Goal: Information Seeking & Learning: Learn about a topic

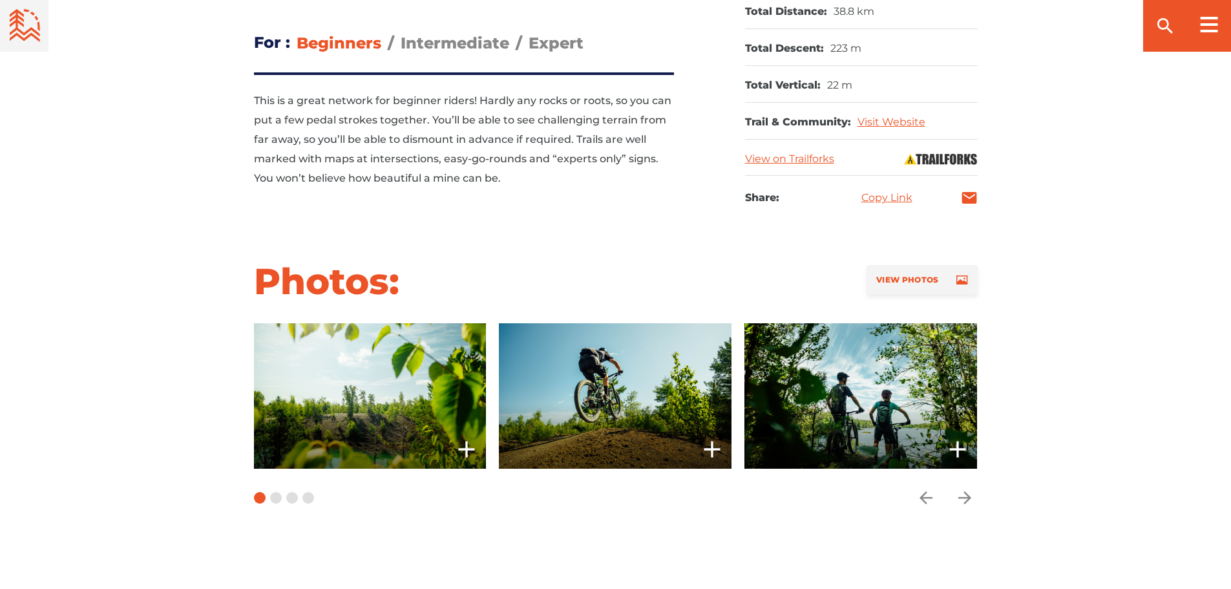
scroll to position [646, 0]
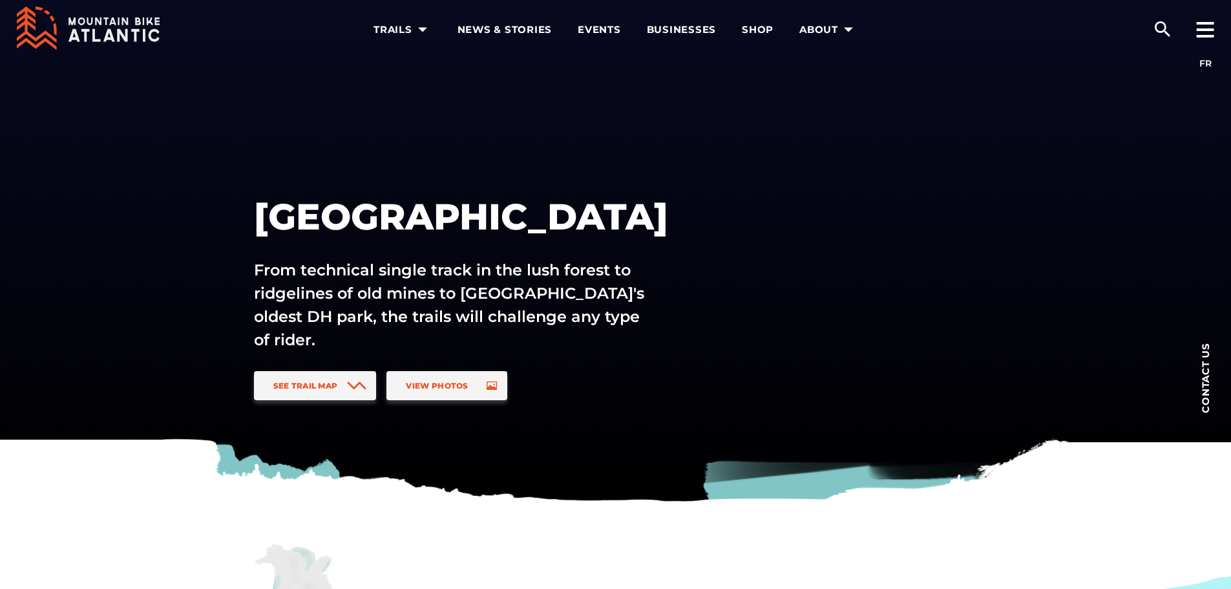
scroll to position [323, 0]
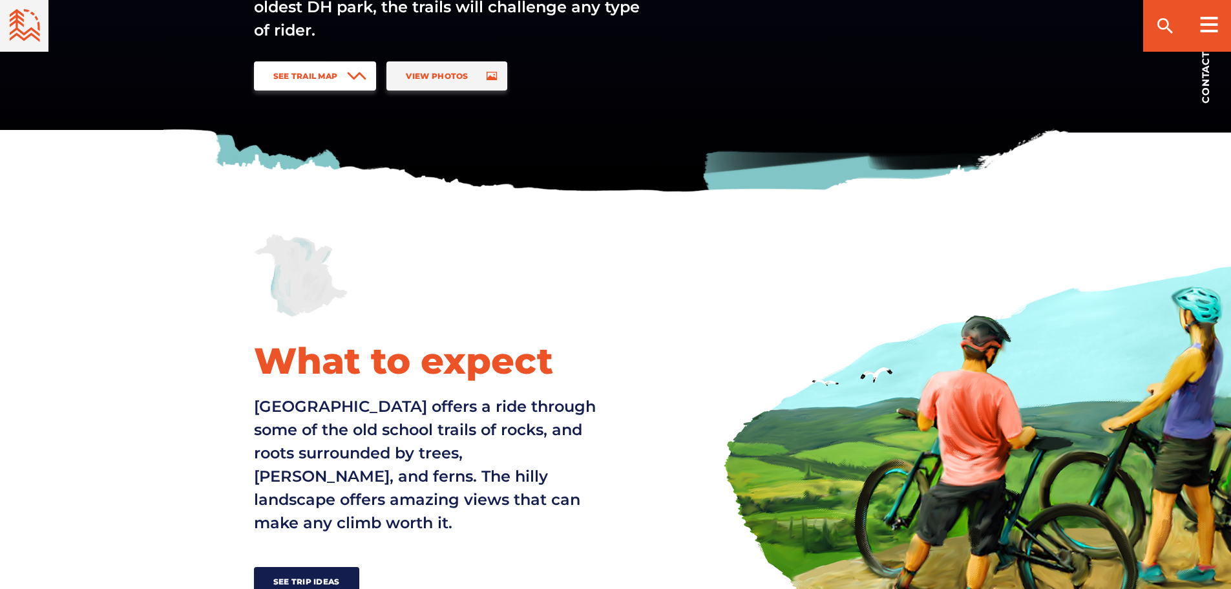
click at [322, 79] on span "See Trail Map" at bounding box center [305, 76] width 65 height 10
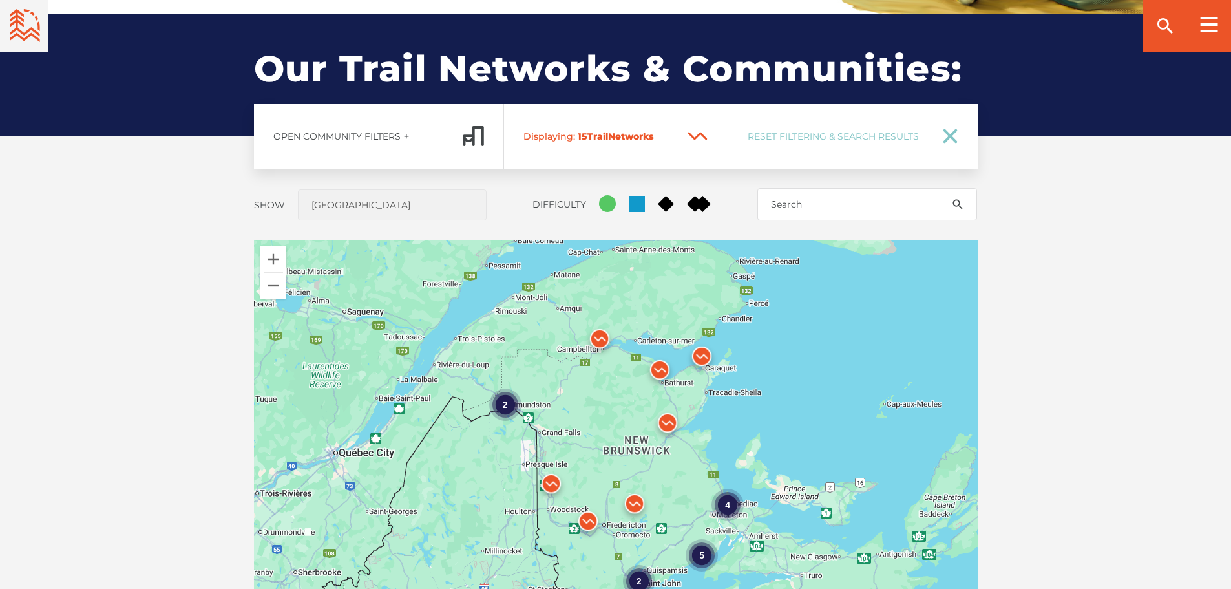
scroll to position [956, 0]
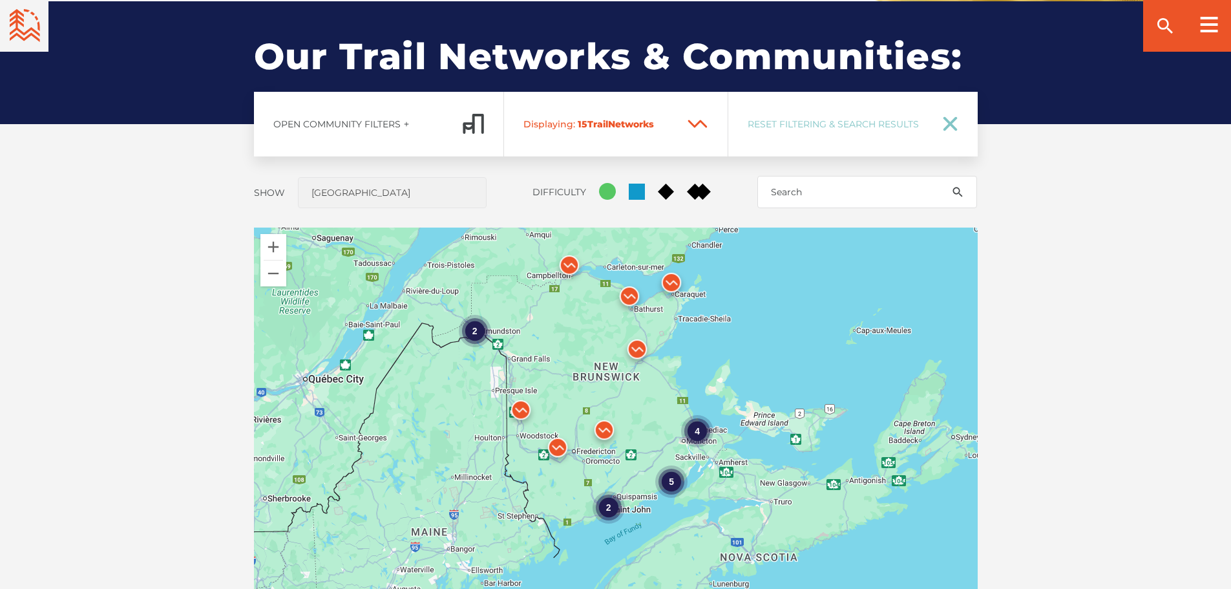
drag, startPoint x: 691, startPoint y: 485, endPoint x: 656, endPoint y: 416, distance: 76.9
click at [656, 416] on div "4 2 5 2" at bounding box center [616, 453] width 724 height 452
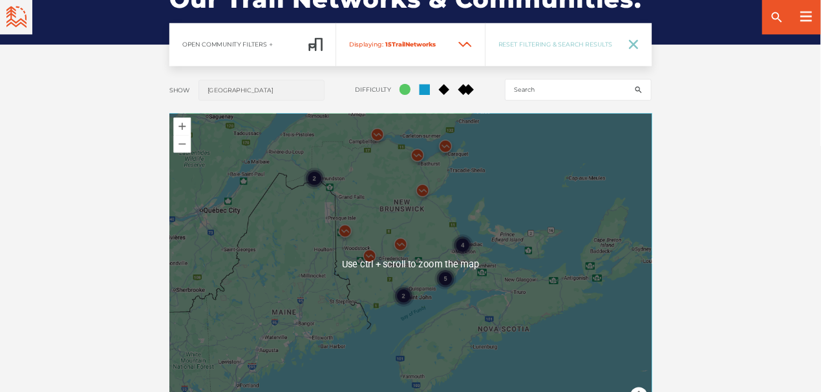
scroll to position [1021, 0]
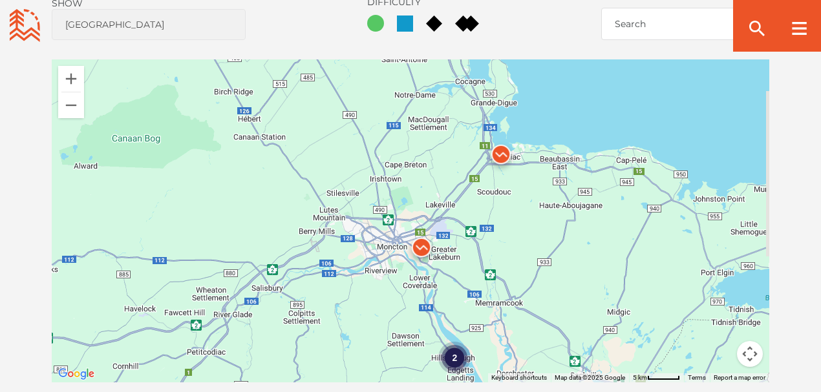
drag, startPoint x: 491, startPoint y: 269, endPoint x: 484, endPoint y: 233, distance: 36.9
click at [484, 233] on div "2" at bounding box center [410, 220] width 717 height 323
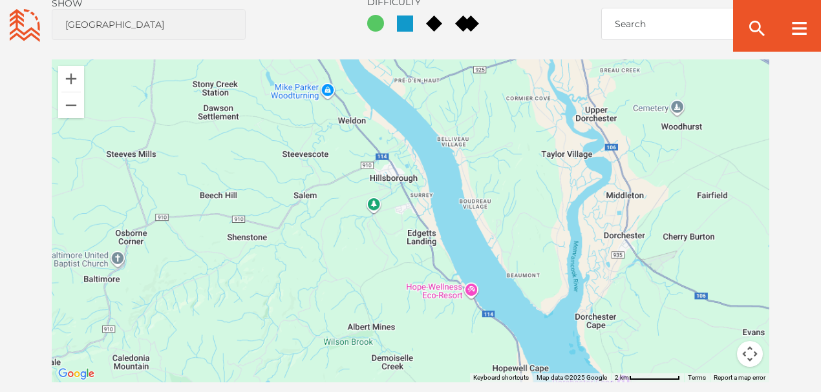
drag, startPoint x: 466, startPoint y: 317, endPoint x: 457, endPoint y: 134, distance: 183.1
click at [457, 134] on div at bounding box center [410, 220] width 717 height 323
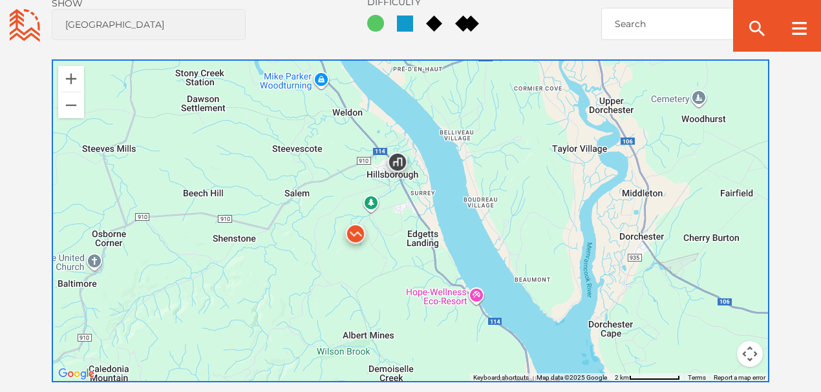
click at [361, 218] on img at bounding box center [355, 237] width 39 height 39
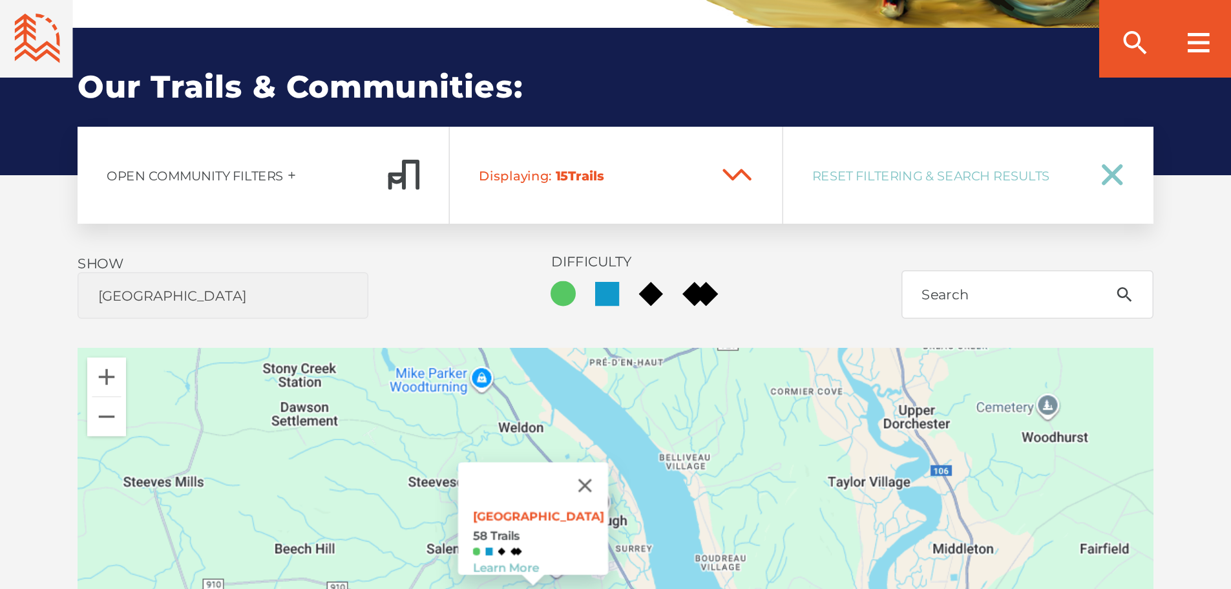
scroll to position [849, 0]
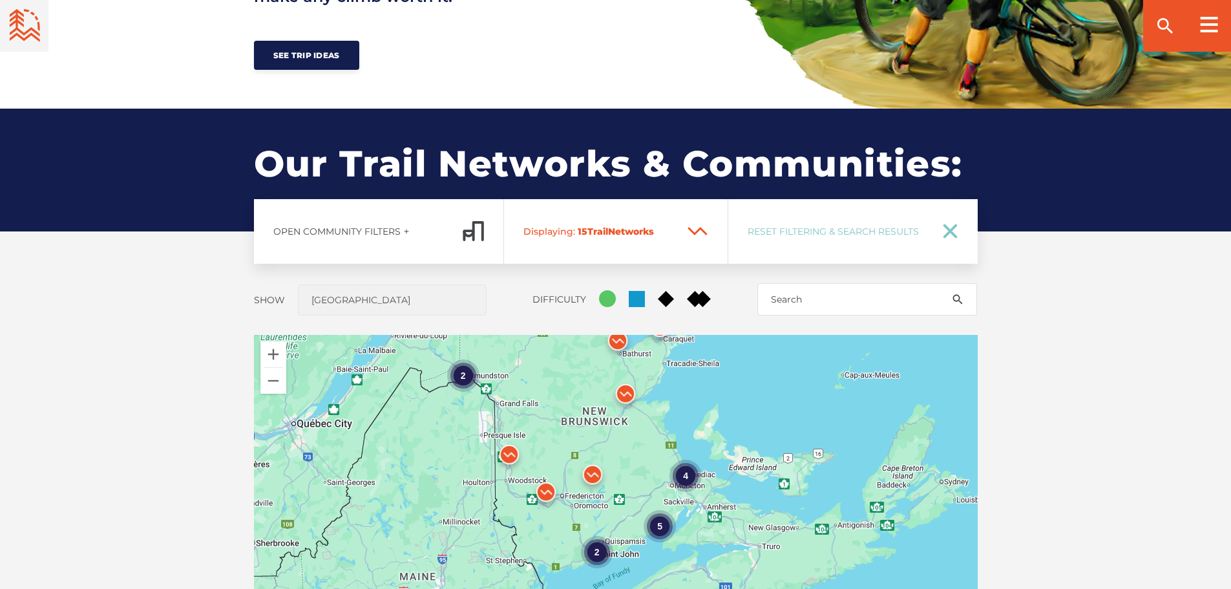
drag, startPoint x: 698, startPoint y: 497, endPoint x: 651, endPoint y: 362, distance: 143.1
click at [651, 362] on div "4 2 5 2" at bounding box center [616, 561] width 724 height 452
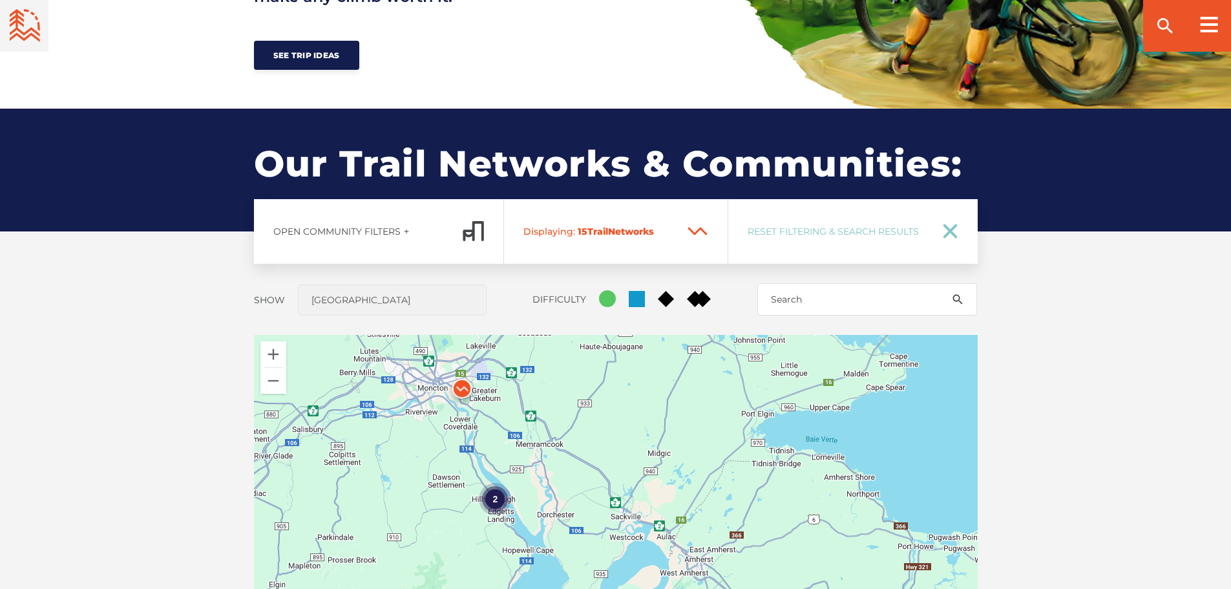
drag, startPoint x: 591, startPoint y: 474, endPoint x: 666, endPoint y: 421, distance: 91.4
click at [666, 423] on div "2 2" at bounding box center [616, 561] width 724 height 452
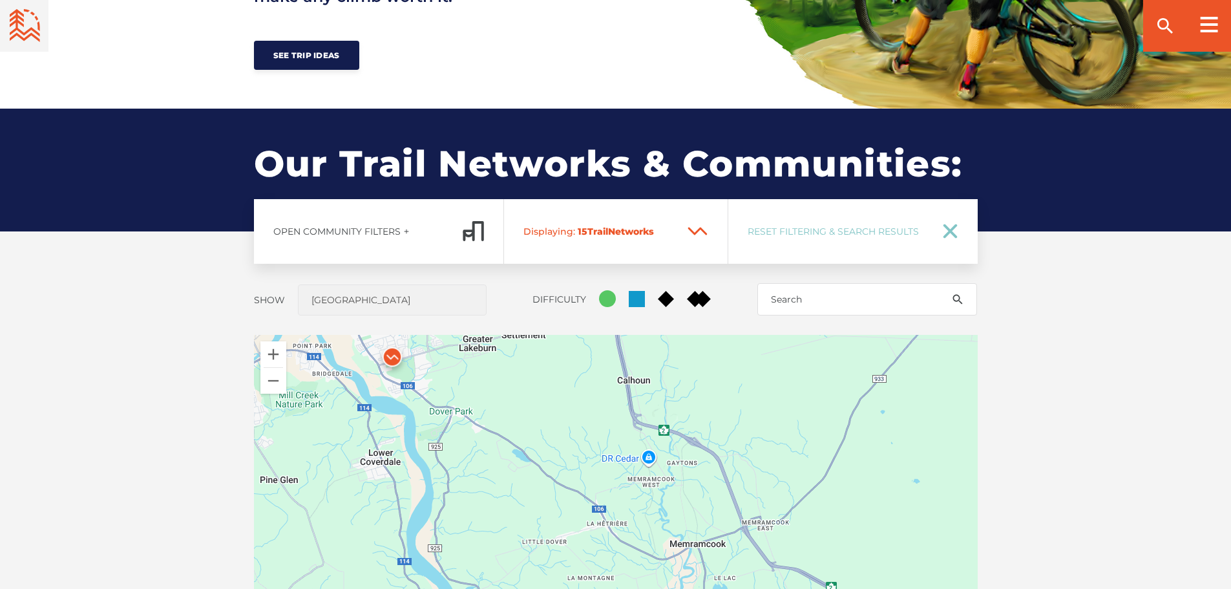
click at [399, 355] on img at bounding box center [392, 360] width 39 height 39
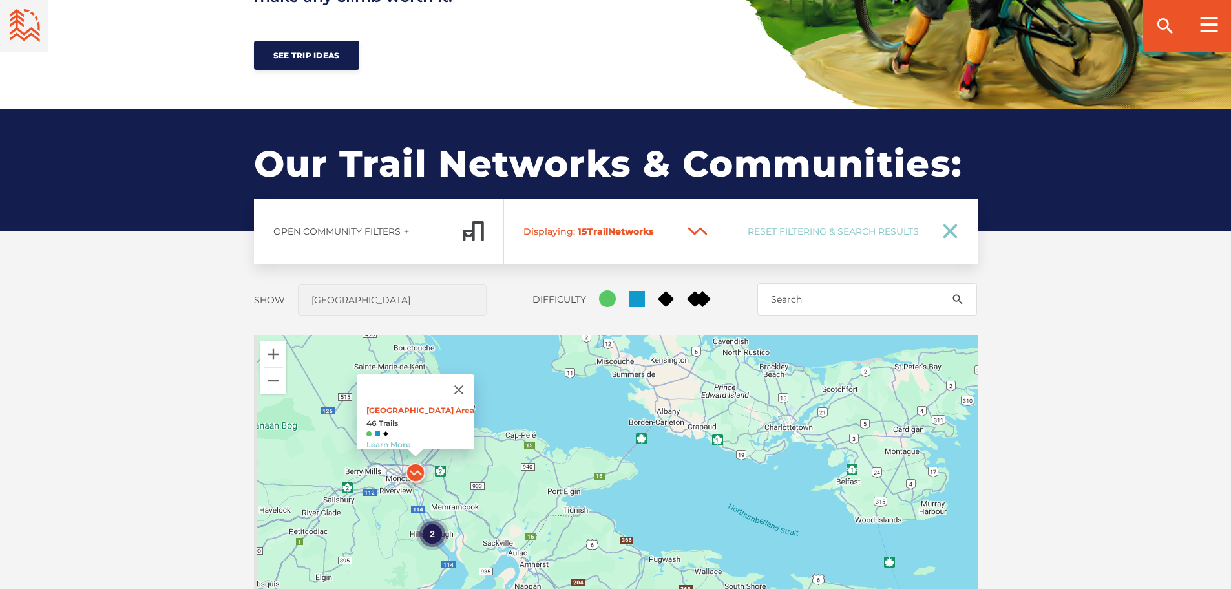
drag, startPoint x: 445, startPoint y: 534, endPoint x: 458, endPoint y: 496, distance: 40.3
click at [458, 496] on div "2 3 2 [GEOGRAPHIC_DATA] Area 46 Trails Learn More" at bounding box center [616, 561] width 724 height 452
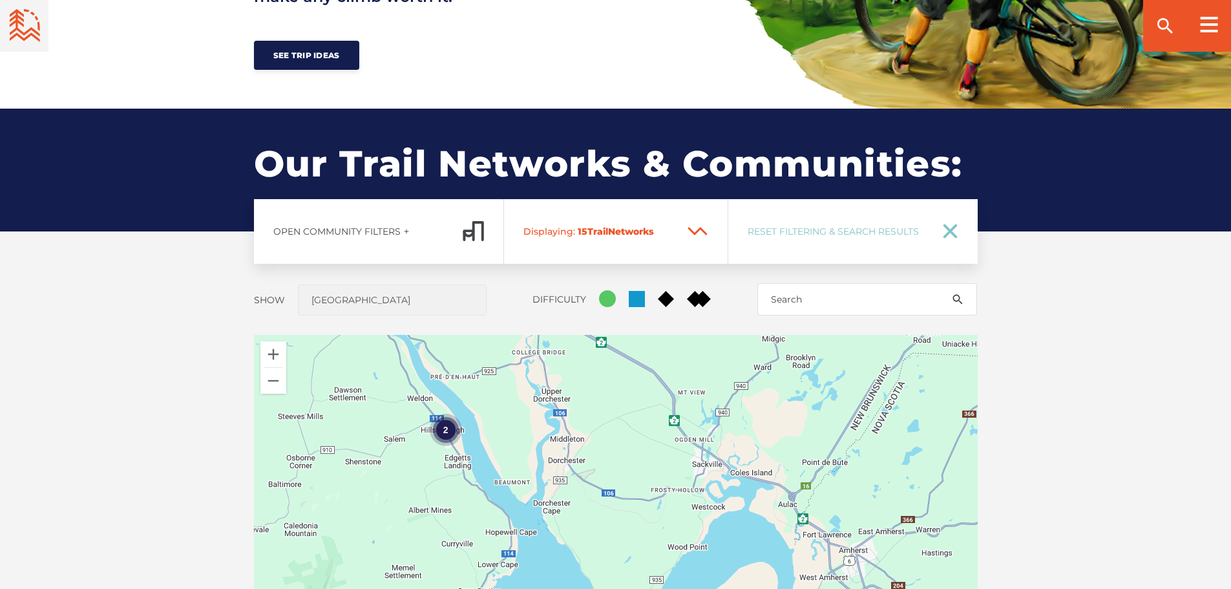
drag, startPoint x: 458, startPoint y: 493, endPoint x: 502, endPoint y: 383, distance: 118.9
click at [501, 384] on div "2 Main Parking Area 46 Trails Learn More" at bounding box center [616, 561] width 724 height 452
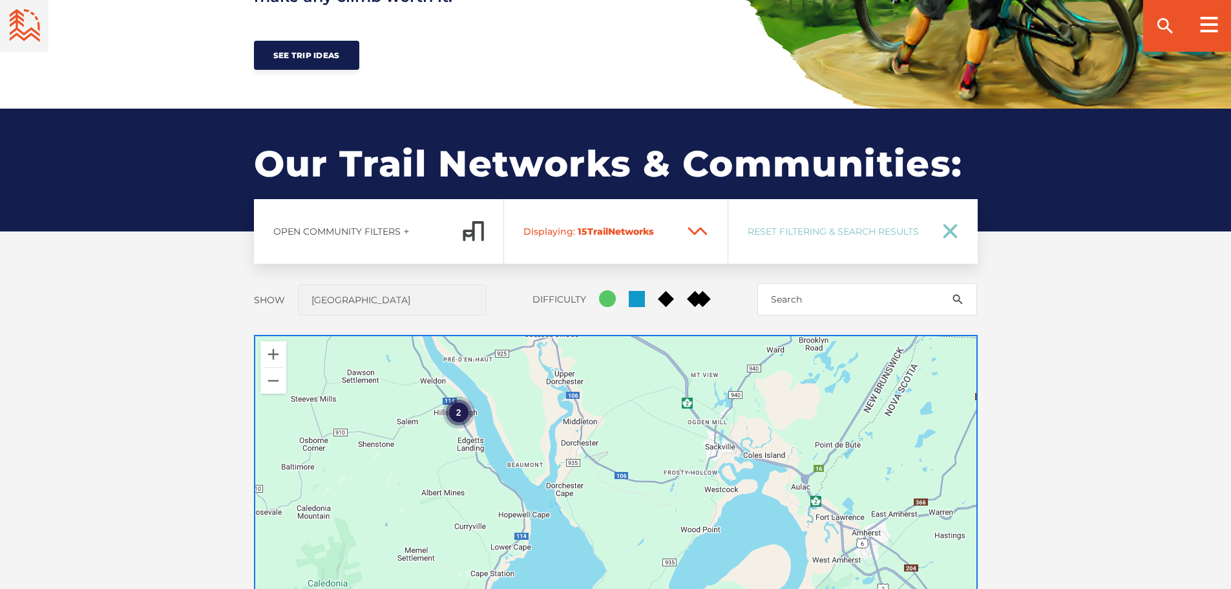
click at [457, 413] on div "2" at bounding box center [458, 411] width 32 height 32
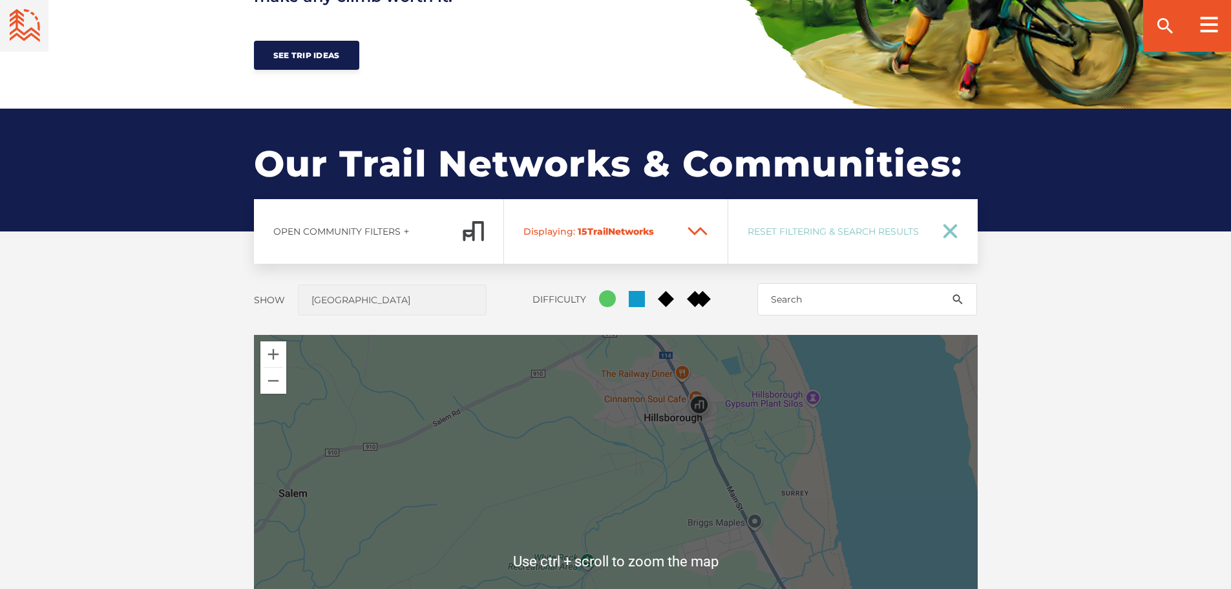
scroll to position [914, 0]
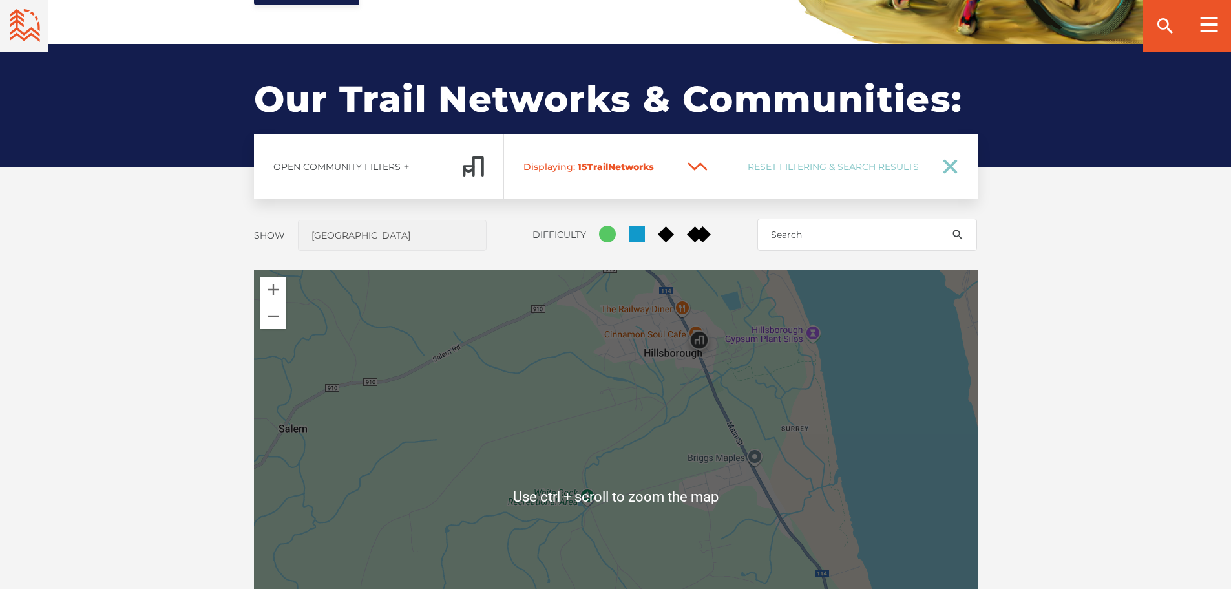
click at [589, 498] on div "Main Parking Area 46 Trails Learn More" at bounding box center [616, 496] width 724 height 452
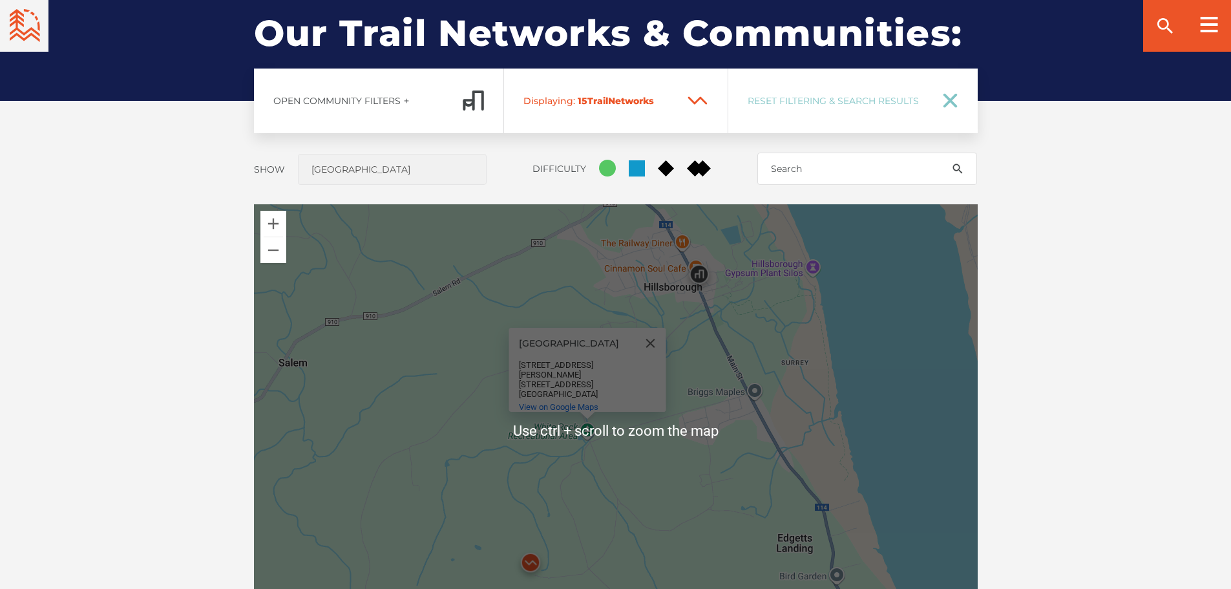
scroll to position [1043, 0]
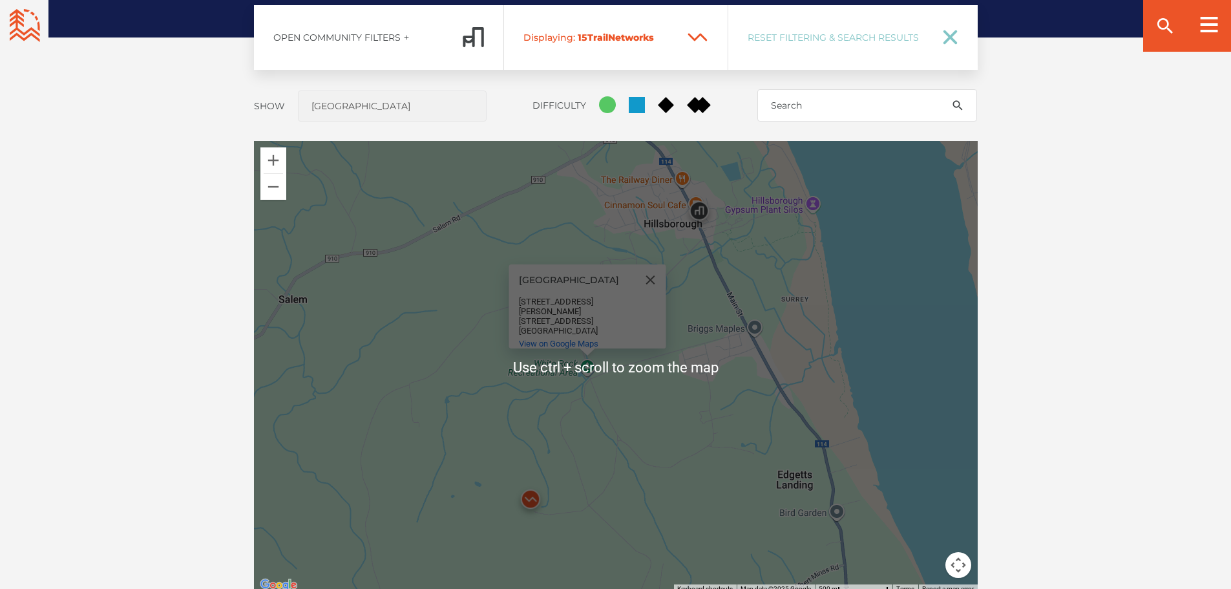
click at [525, 490] on img at bounding box center [530, 502] width 39 height 39
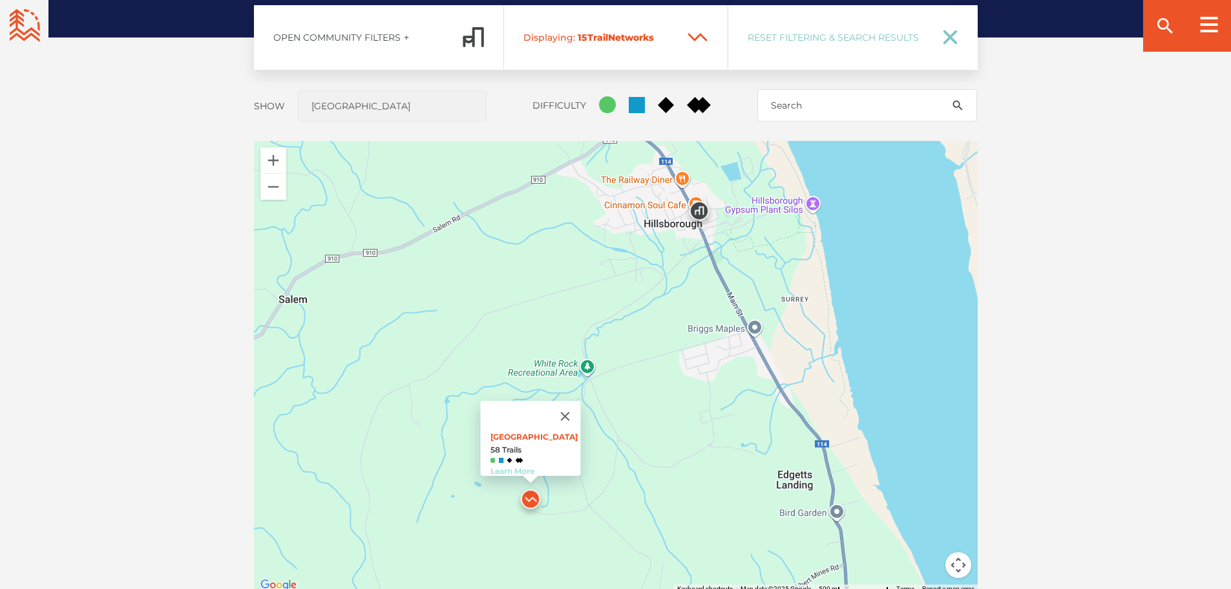
click at [507, 466] on link "Learn More" at bounding box center [512, 471] width 44 height 10
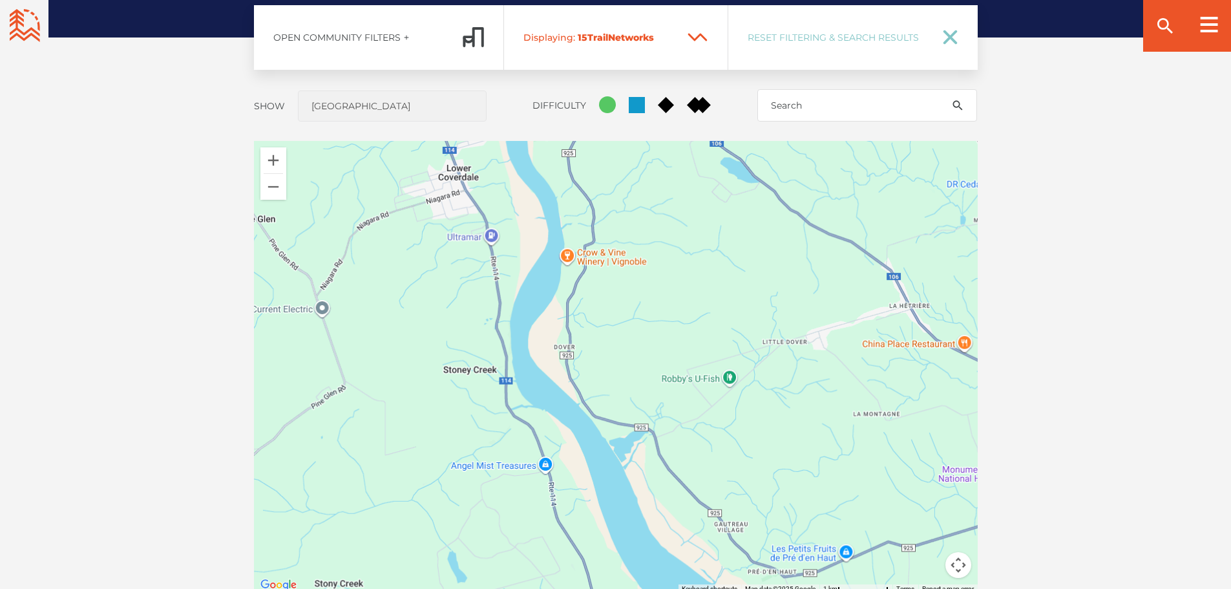
drag, startPoint x: 762, startPoint y: 235, endPoint x: 905, endPoint y: 619, distance: 410.4
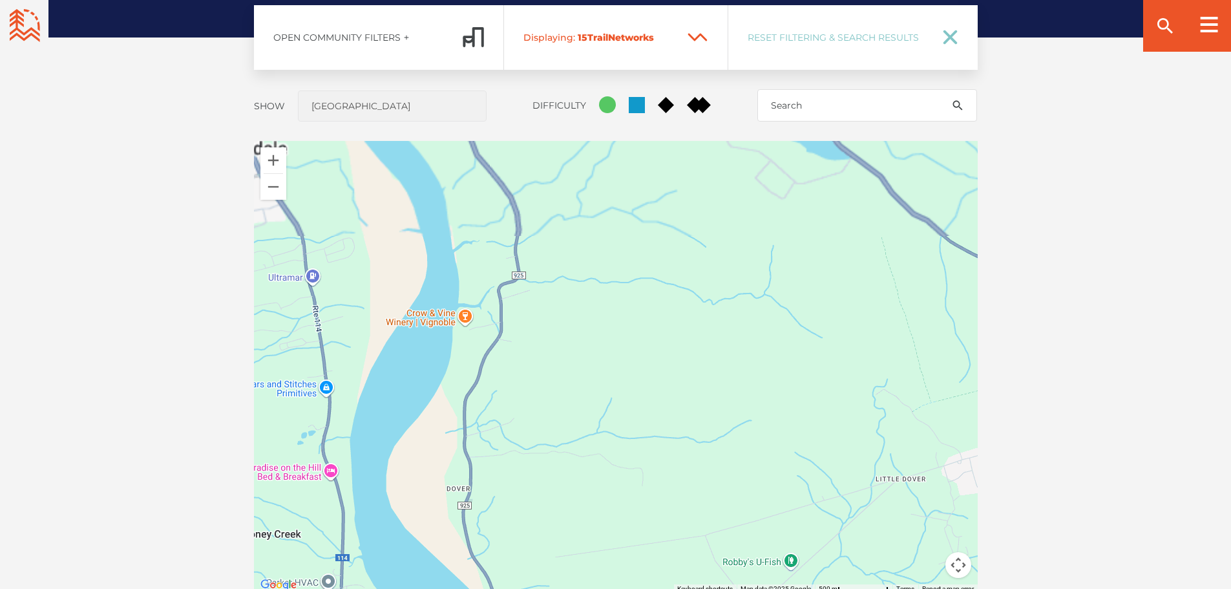
drag, startPoint x: 744, startPoint y: 463, endPoint x: 794, endPoint y: 579, distance: 125.9
click at [794, 579] on div "[GEOGRAPHIC_DATA] 58 Trails Learn More" at bounding box center [616, 367] width 724 height 452
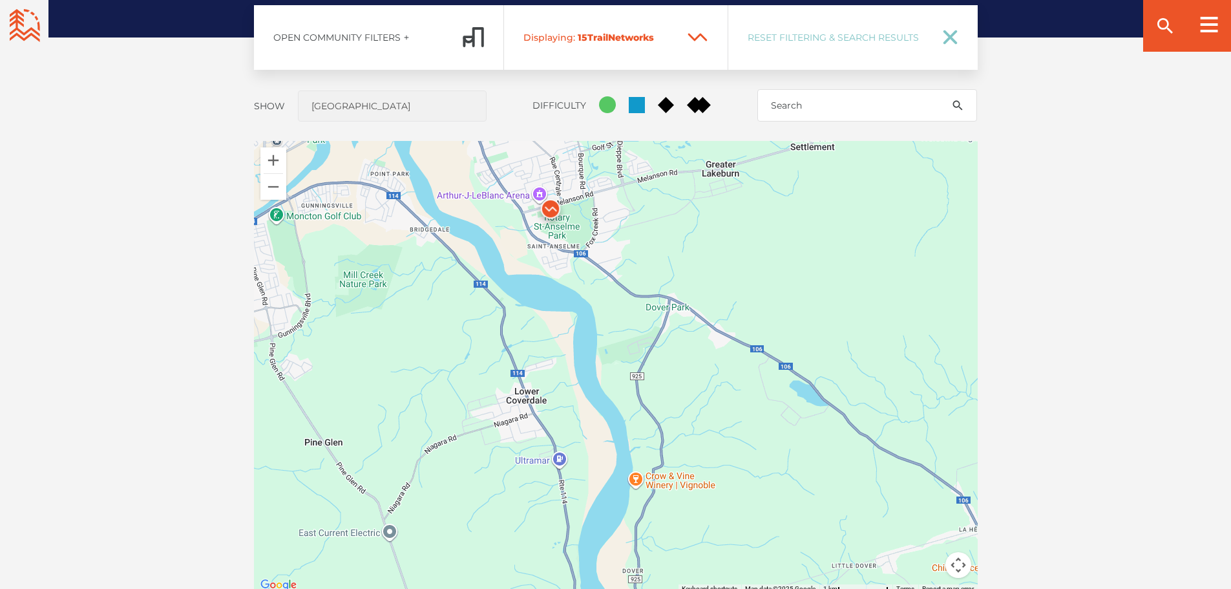
click at [666, 340] on div "[GEOGRAPHIC_DATA] 58 Trails Learn More" at bounding box center [616, 367] width 724 height 452
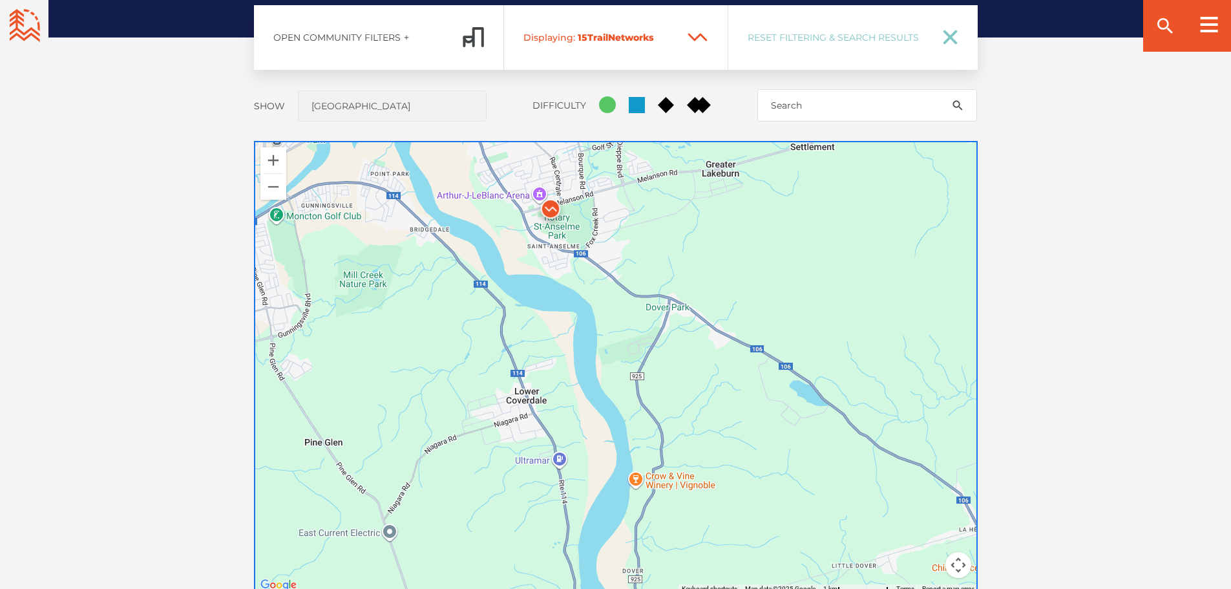
click at [555, 200] on img at bounding box center [550, 212] width 39 height 39
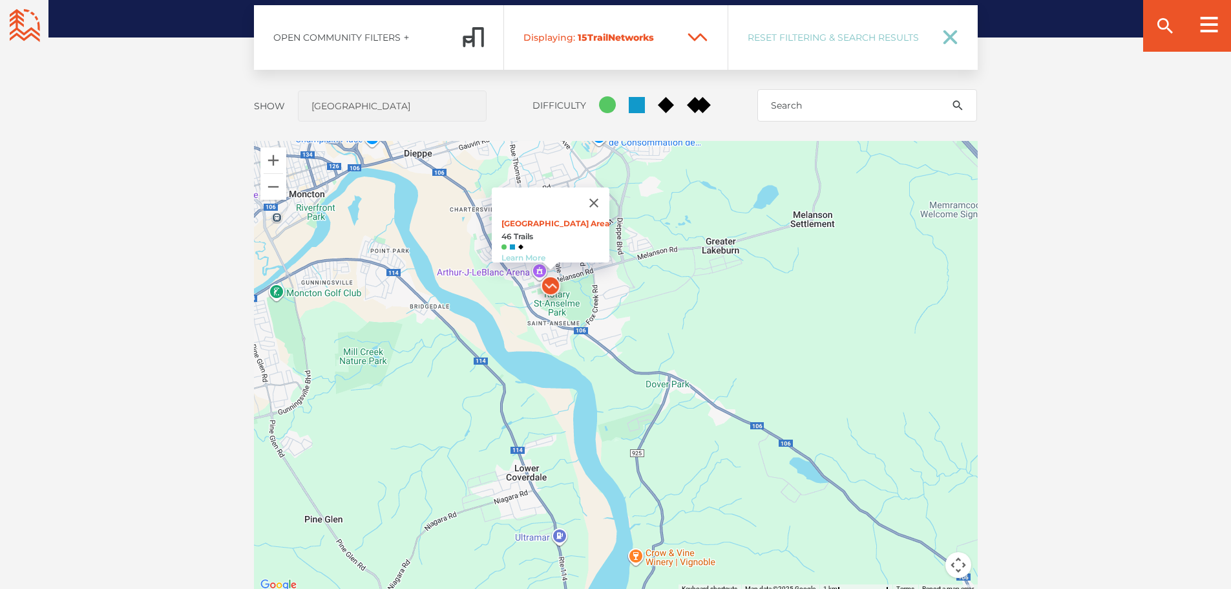
click at [534, 253] on link "Learn More" at bounding box center [523, 258] width 44 height 10
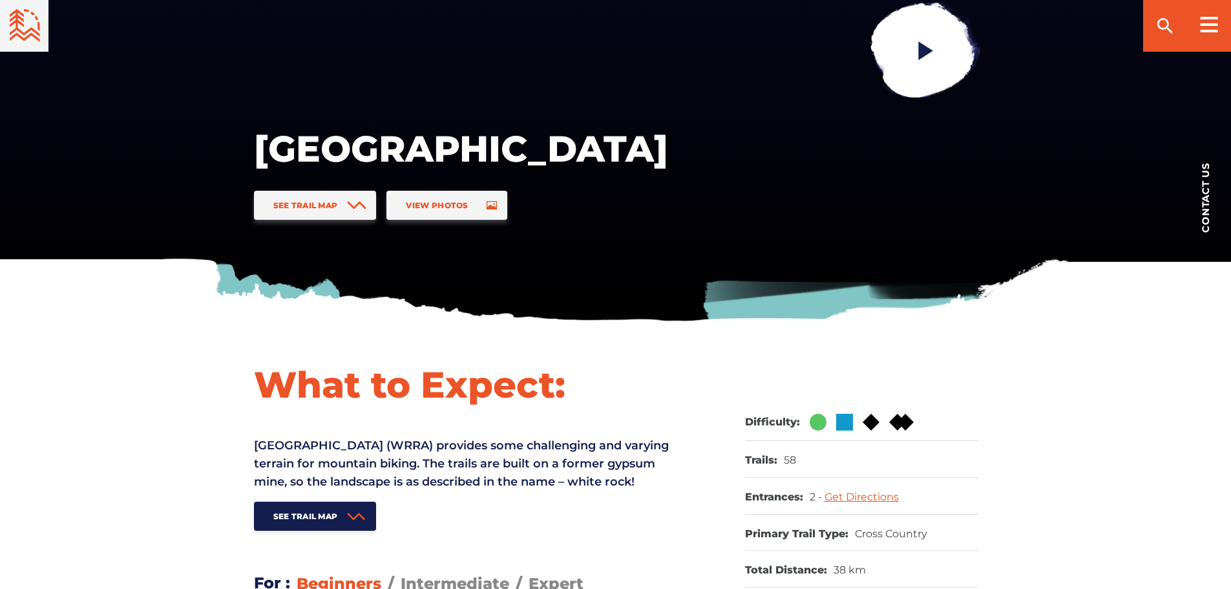
scroll to position [323, 0]
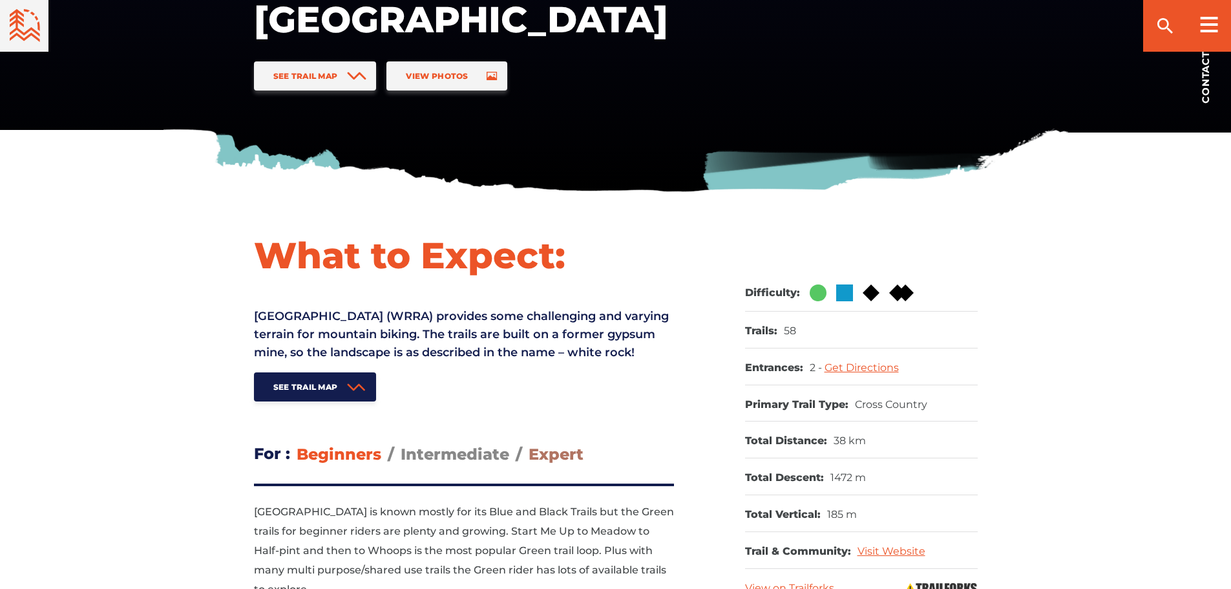
click at [546, 463] on span "Expert" at bounding box center [556, 454] width 55 height 19
click at [529, 444] on input "Expert" at bounding box center [529, 444] width 0 height 0
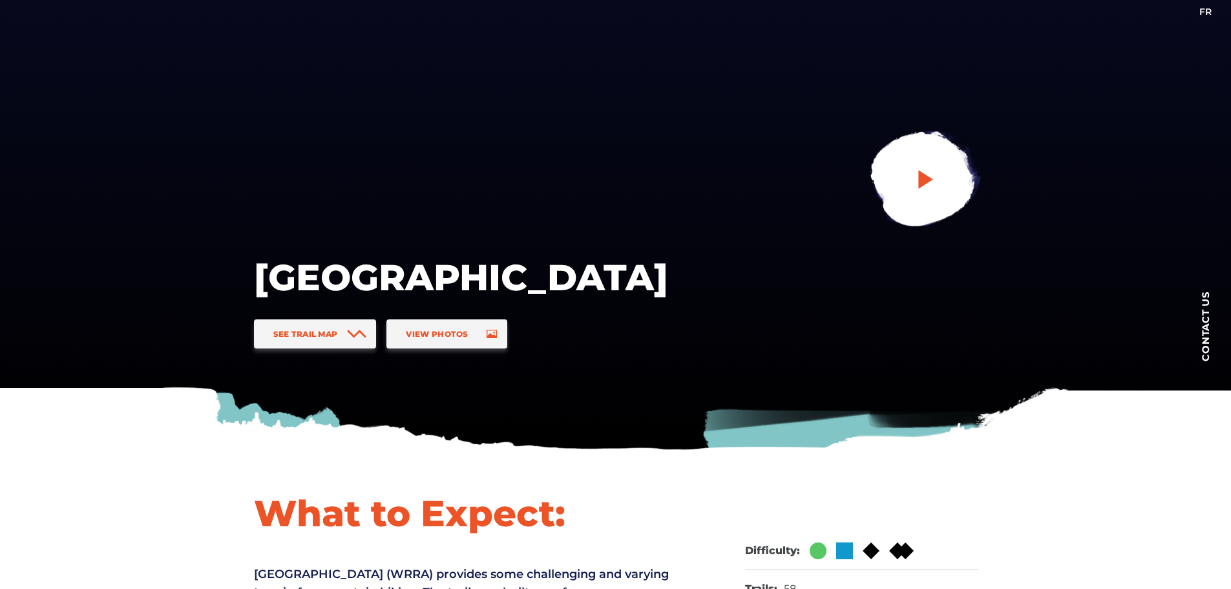
scroll to position [65, 0]
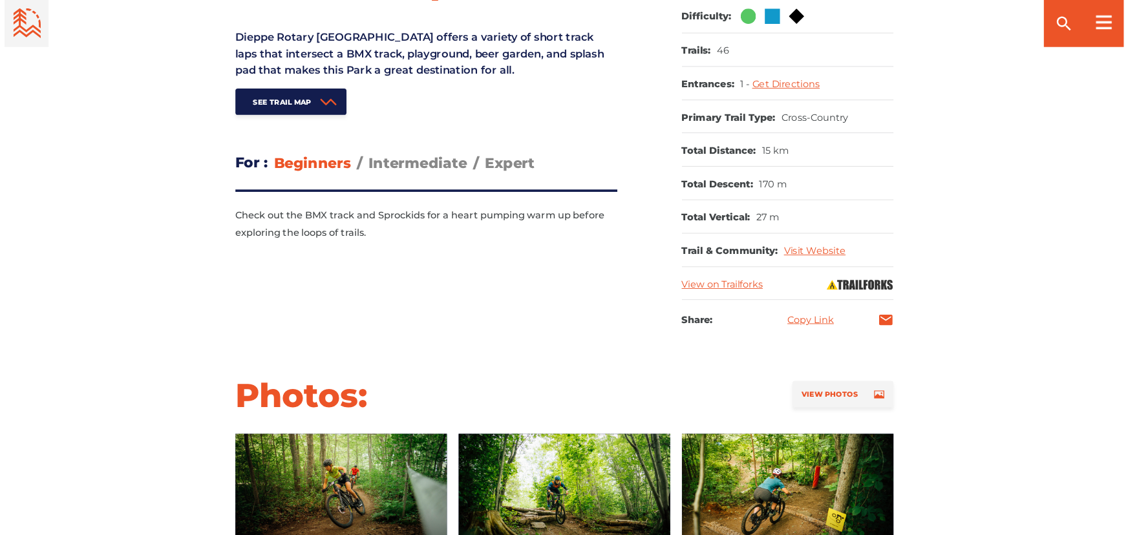
scroll to position [840, 0]
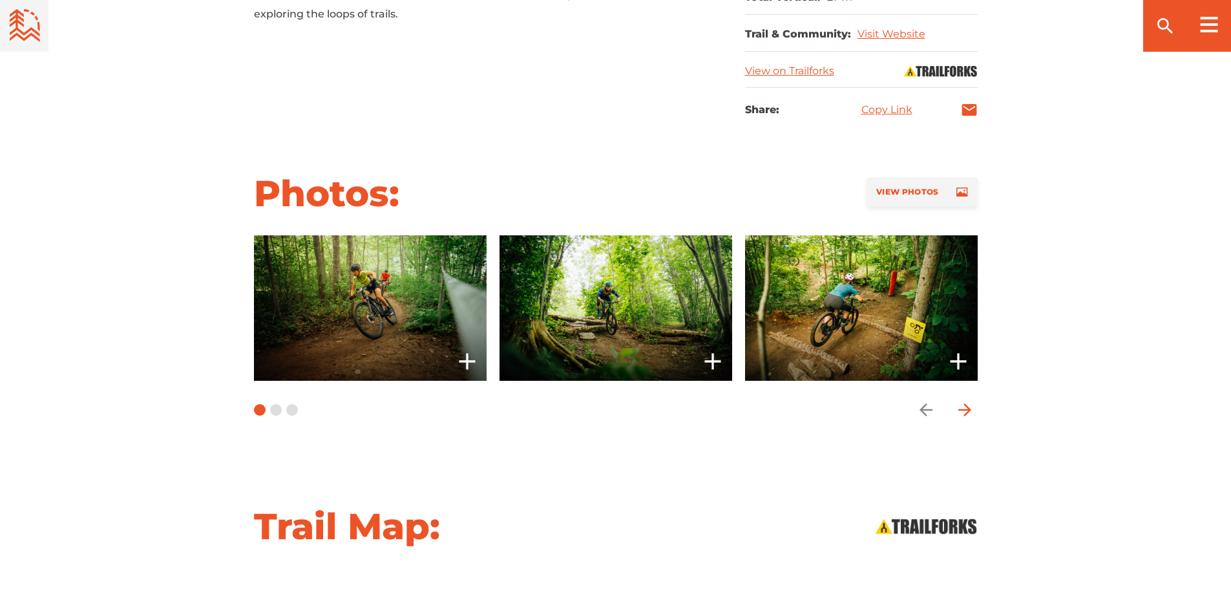
click at [965, 414] on icon "arrow forward" at bounding box center [964, 409] width 19 height 19
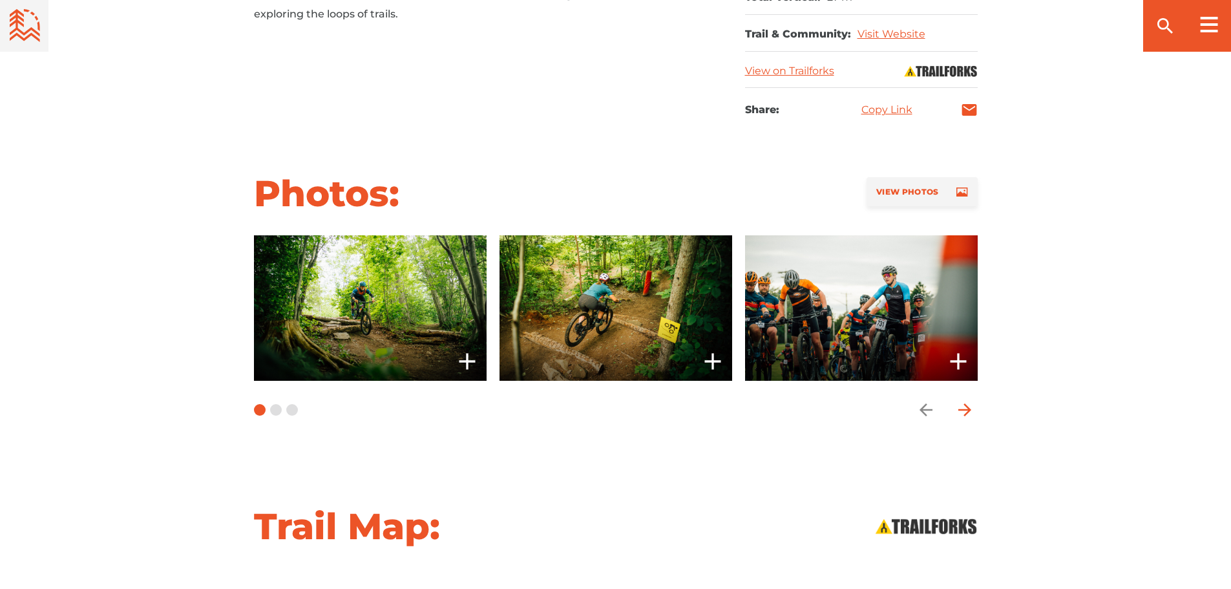
click at [966, 414] on icon "arrow forward" at bounding box center [964, 409] width 13 height 13
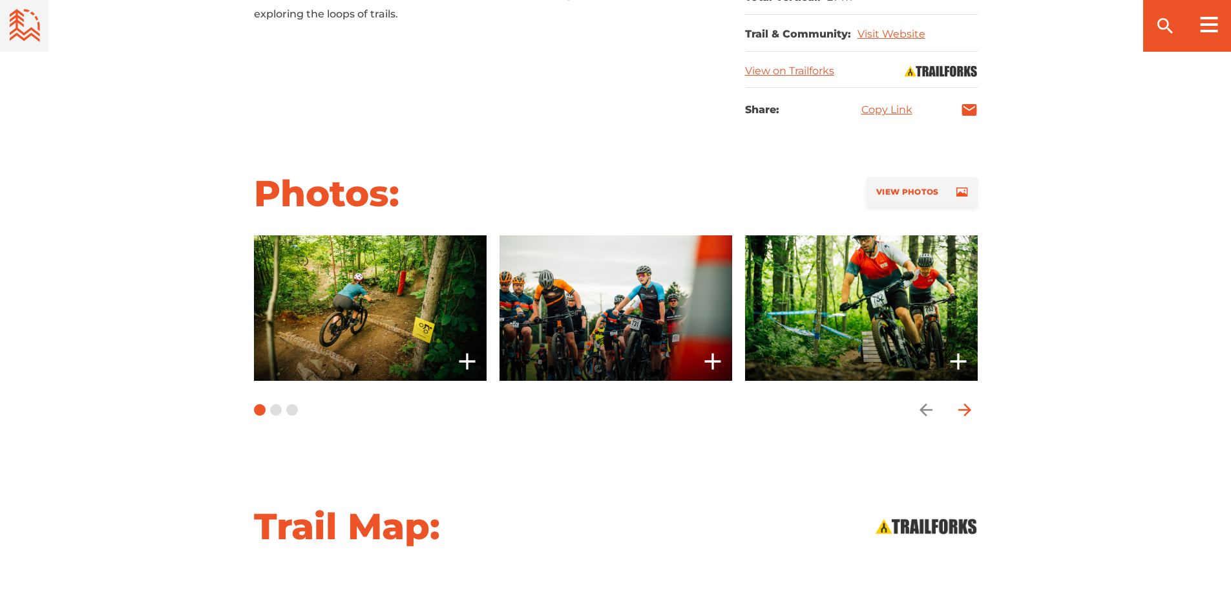
click at [966, 414] on icon "arrow forward" at bounding box center [964, 409] width 13 height 13
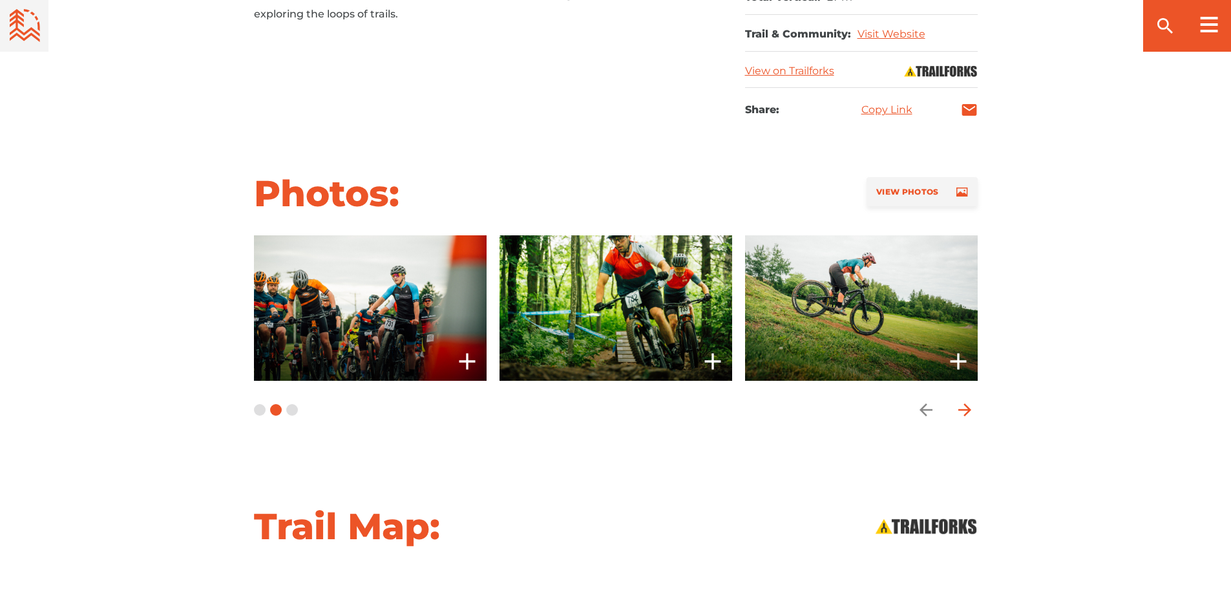
click at [966, 414] on icon "arrow forward" at bounding box center [964, 409] width 13 height 13
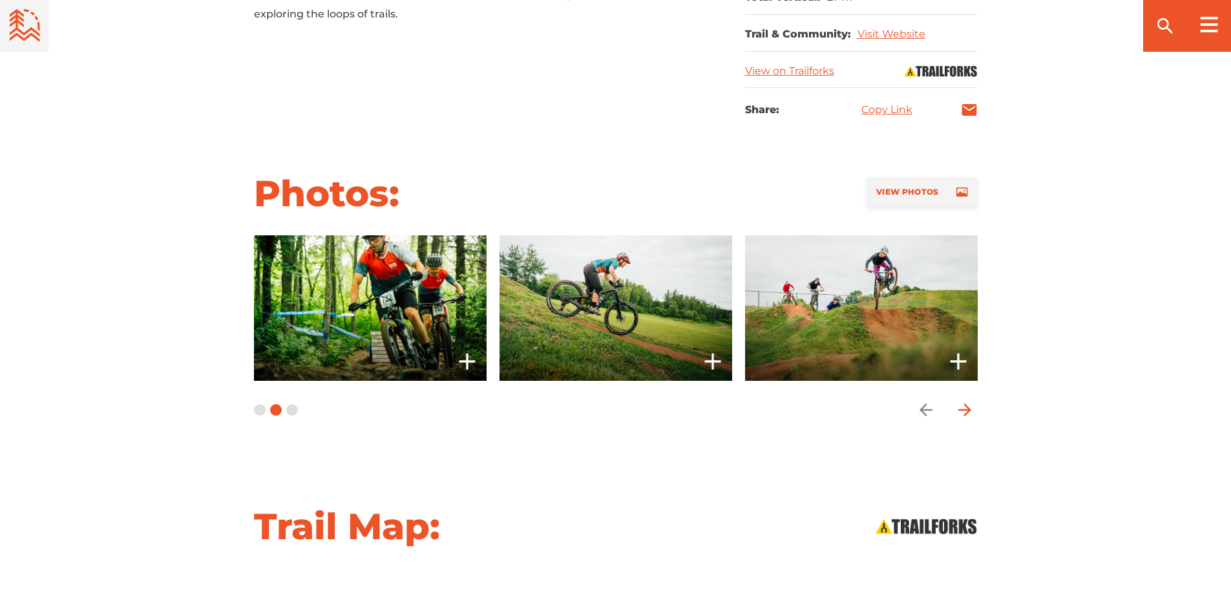
click at [966, 414] on icon "arrow forward" at bounding box center [964, 409] width 13 height 13
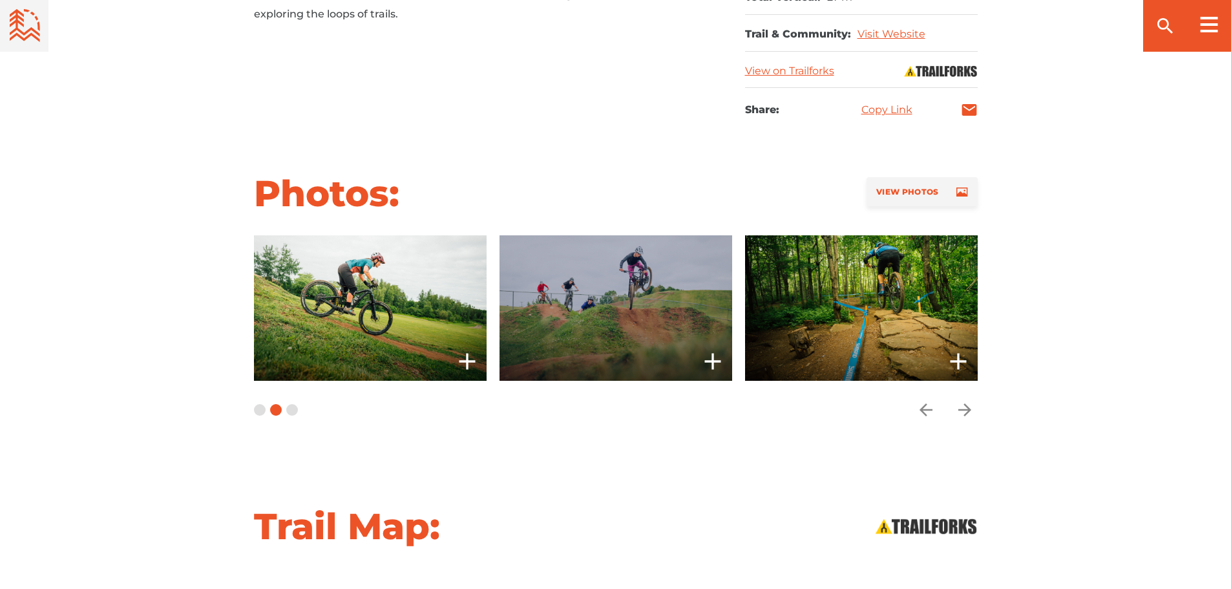
click at [657, 282] on span at bounding box center [616, 307] width 233 height 145
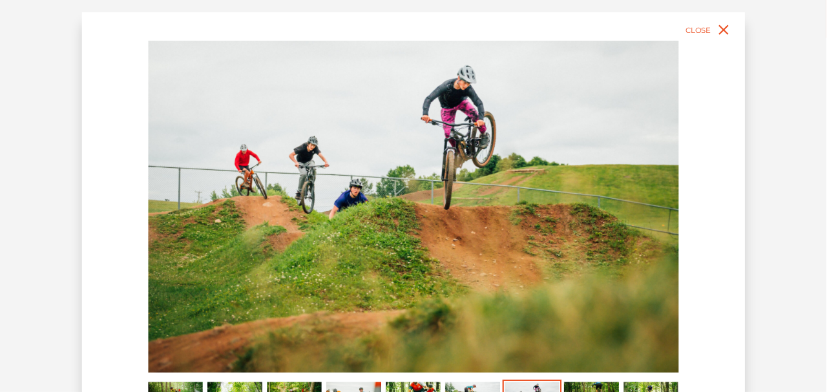
scroll to position [801, 0]
